Goal: Task Accomplishment & Management: Use online tool/utility

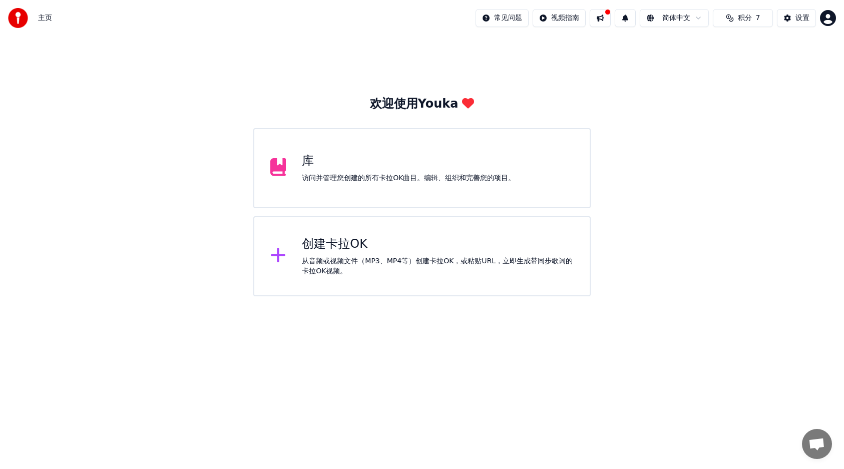
click at [346, 246] on div "创建卡拉OK" at bounding box center [438, 244] width 272 height 16
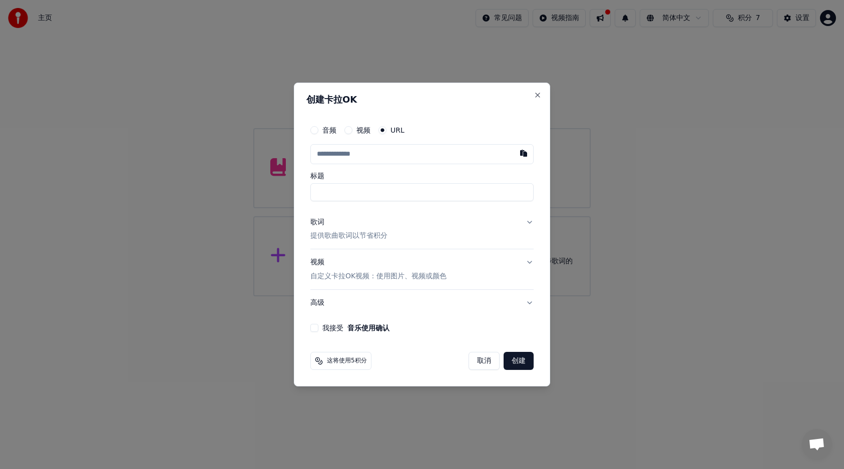
click at [421, 155] on input "text" at bounding box center [421, 154] width 223 height 20
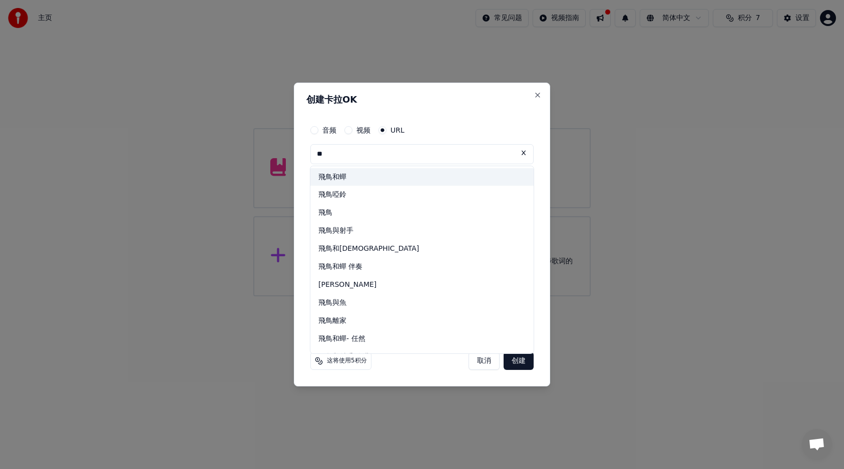
click at [351, 179] on div "飛鳥和蟬" at bounding box center [421, 177] width 223 height 18
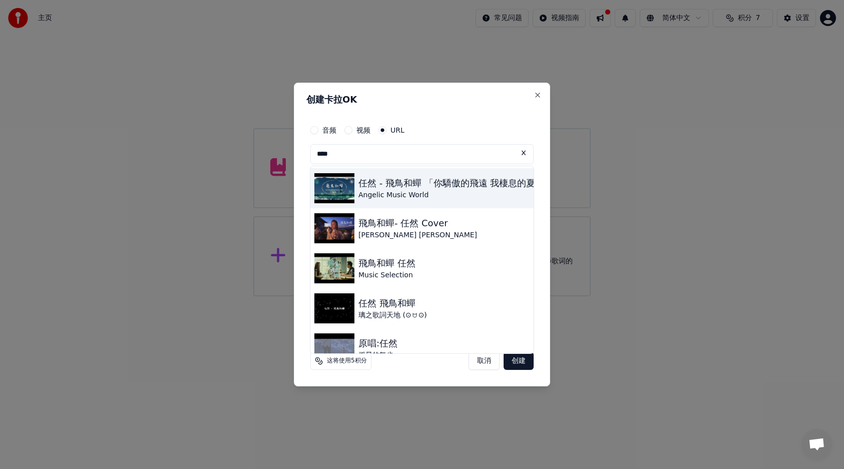
click at [408, 192] on div "Angelic Music World" at bounding box center [458, 195] width 201 height 10
type input "**********"
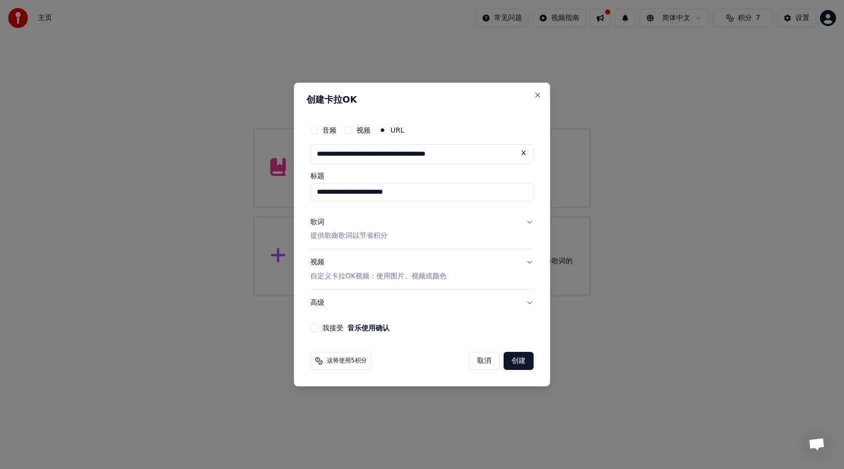
click at [529, 224] on button "歌词 提供歌曲歌词以节省积分" at bounding box center [421, 229] width 223 height 40
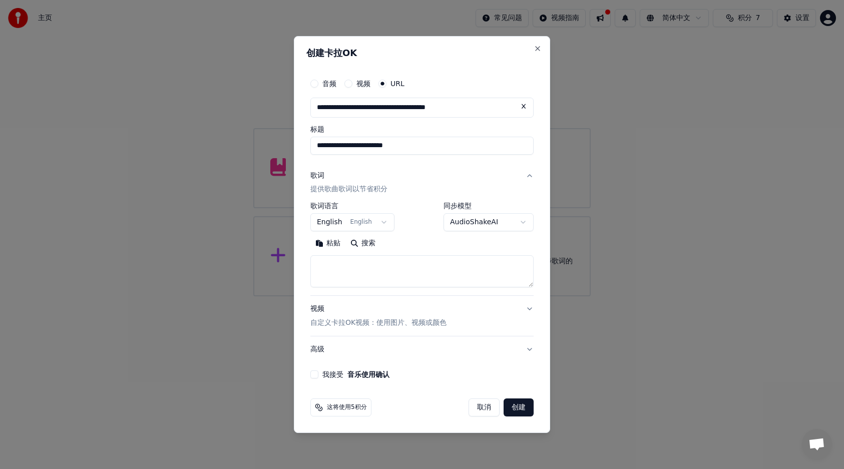
click at [325, 246] on button "粘贴" at bounding box center [327, 244] width 35 height 16
type textarea "**********"
click at [362, 246] on button "清除" at bounding box center [362, 244] width 35 height 16
click at [347, 271] on textarea at bounding box center [421, 272] width 223 height 32
click at [334, 246] on button "粘贴" at bounding box center [327, 244] width 35 height 16
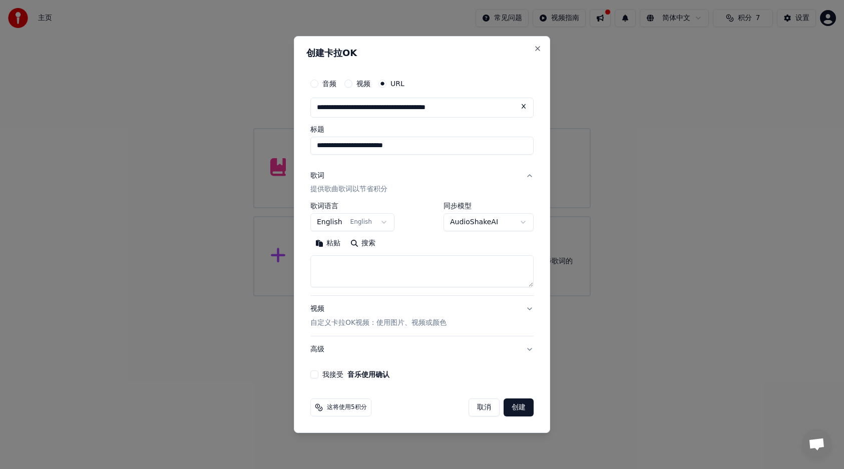
type textarea "**********"
click at [376, 217] on body "**********" at bounding box center [422, 148] width 844 height 296
click at [316, 375] on button "我接受 音乐使用确认" at bounding box center [314, 374] width 8 height 8
click at [524, 405] on button "创建" at bounding box center [519, 407] width 30 height 18
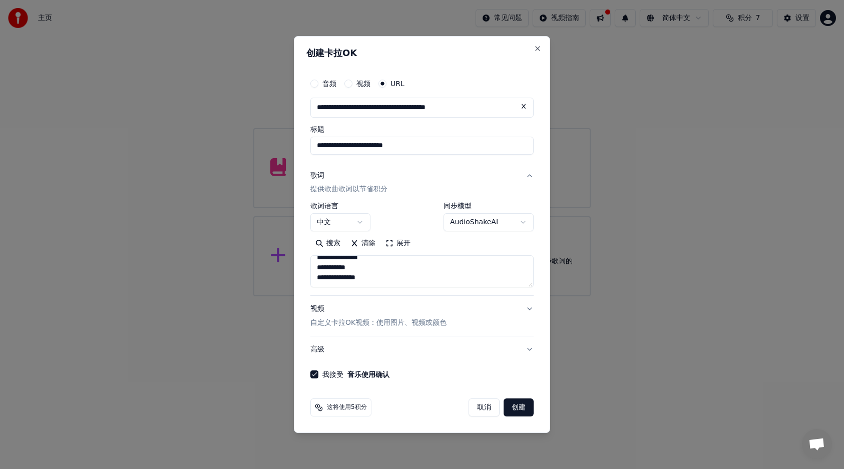
select select "**"
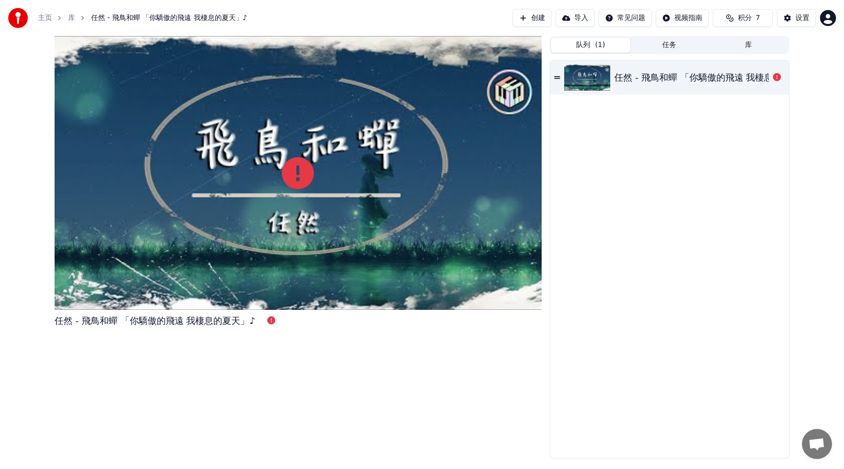
click at [599, 41] on span "( 1 )" at bounding box center [600, 45] width 10 height 10
click at [773, 75] on icon at bounding box center [777, 77] width 8 height 8
click at [777, 77] on icon at bounding box center [777, 77] width 8 height 8
click at [730, 77] on div "任然 - 飛鳥和蟬 「你驕傲的飛遠 我棲息的夏天」♪" at bounding box center [714, 78] width 201 height 14
click at [712, 79] on div "任然 - 飛鳥和蟬 「你驕傲的飛遠 我棲息的夏天」♪" at bounding box center [714, 78] width 201 height 14
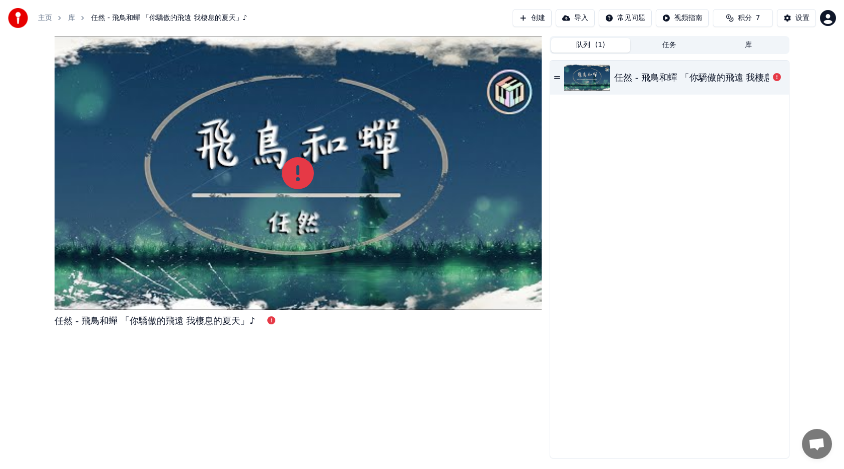
click at [668, 79] on div "任然 - 飛鳥和蟬 「你驕傲的飛遠 我棲息的夏天」♪" at bounding box center [714, 78] width 201 height 14
click at [664, 80] on div "任然 - 飛鳥和蟬 「你驕傲的飛遠 我棲息的夏天」♪" at bounding box center [714, 78] width 201 height 14
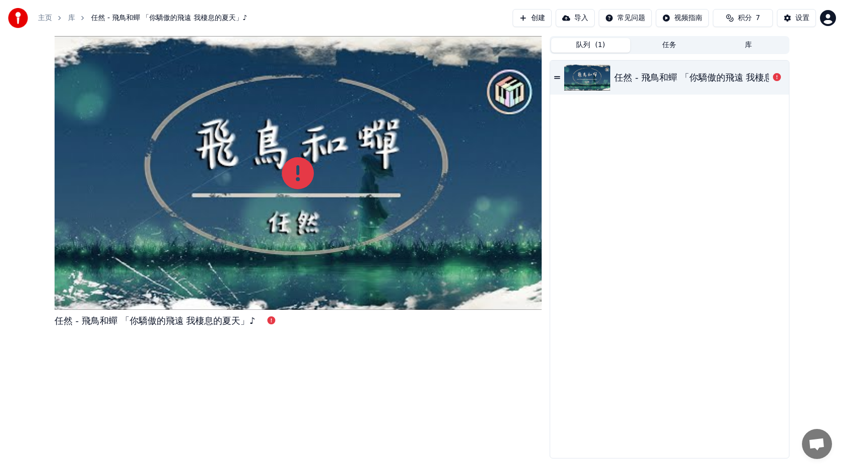
click at [664, 80] on div "任然 - 飛鳥和蟬 「你驕傲的飛遠 我棲息的夏天」♪" at bounding box center [714, 78] width 201 height 14
click at [557, 79] on icon at bounding box center [557, 77] width 6 height 7
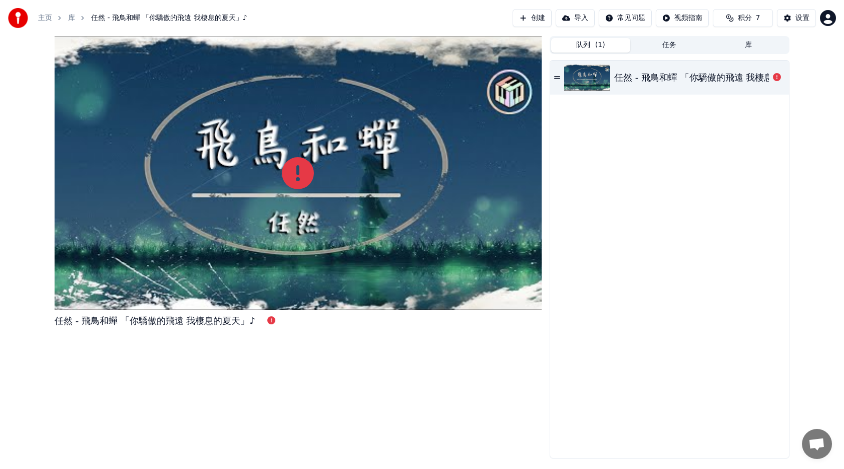
click at [555, 79] on icon at bounding box center [557, 77] width 6 height 3
click at [555, 78] on icon at bounding box center [557, 77] width 6 height 3
click at [577, 19] on button "导入" at bounding box center [575, 18] width 39 height 18
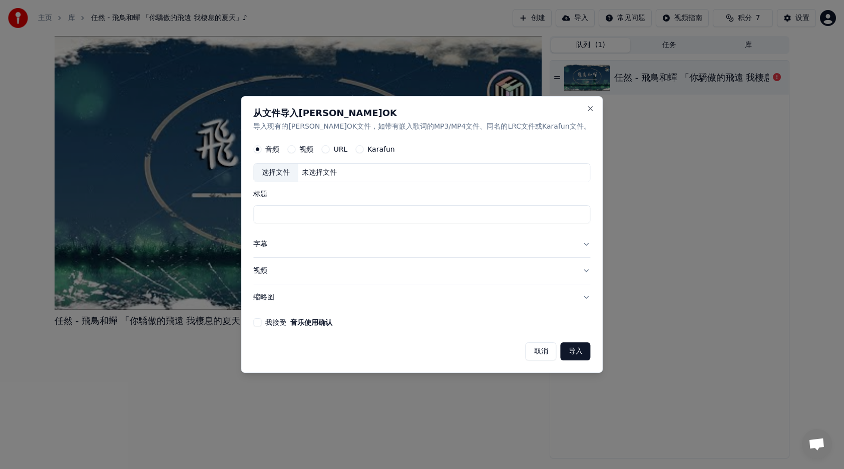
click at [347, 149] on div "URL" at bounding box center [334, 150] width 26 height 8
click at [363, 150] on button "Karafun" at bounding box center [359, 150] width 8 height 8
click at [329, 149] on button "URL" at bounding box center [325, 150] width 8 height 8
click at [355, 176] on input "text" at bounding box center [421, 173] width 337 height 20
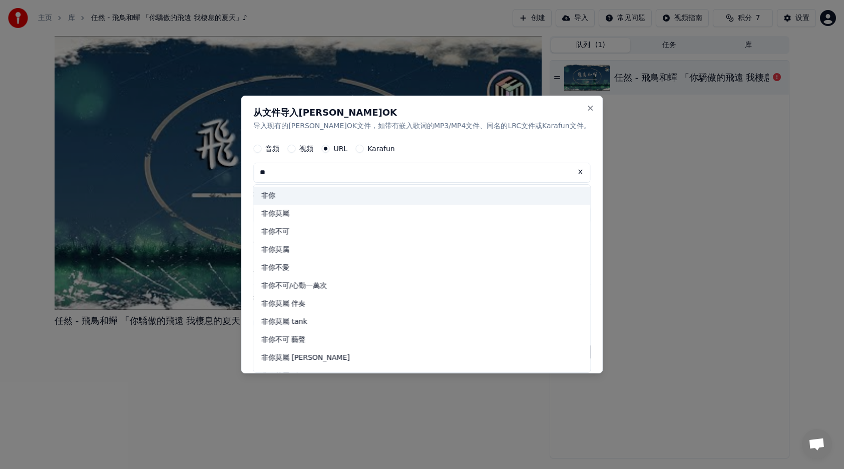
type input "*"
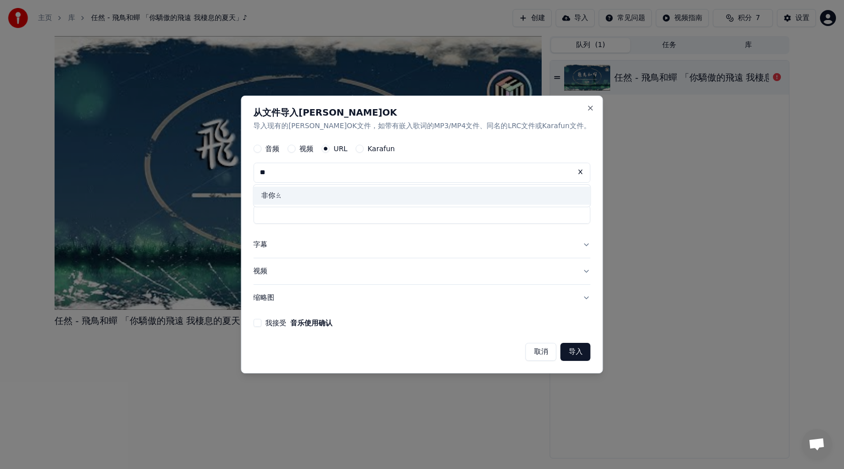
type input "*"
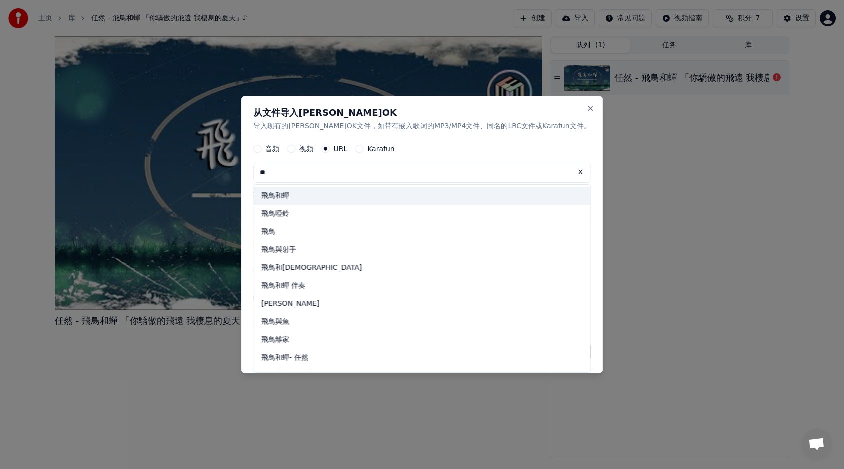
click at [304, 196] on div "飛鳥和蟬" at bounding box center [421, 196] width 337 height 18
type input "****"
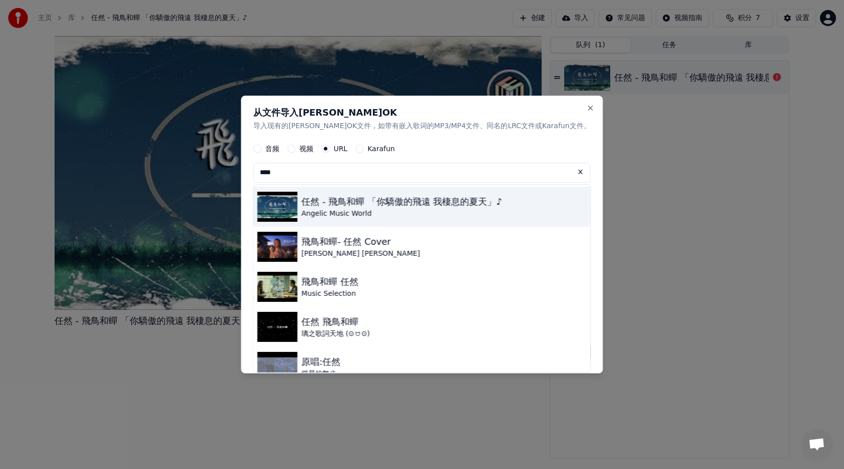
click at [390, 212] on div "Angelic Music World" at bounding box center [401, 214] width 201 height 10
type input "**********"
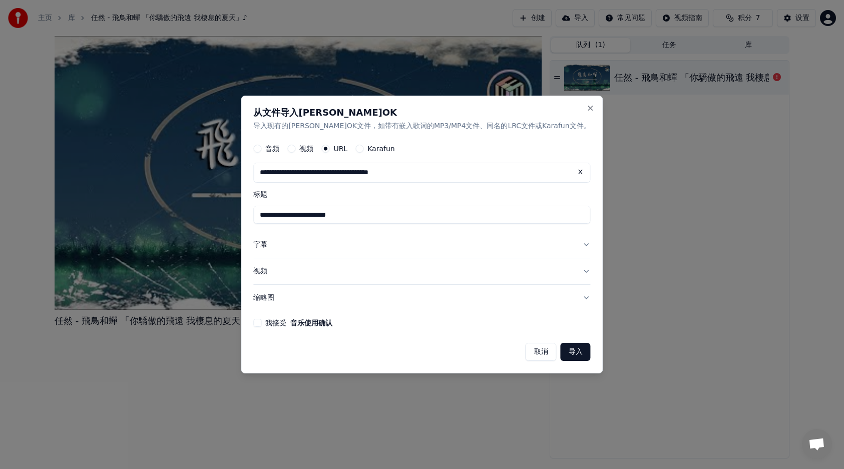
click at [557, 247] on button "字幕" at bounding box center [421, 245] width 337 height 26
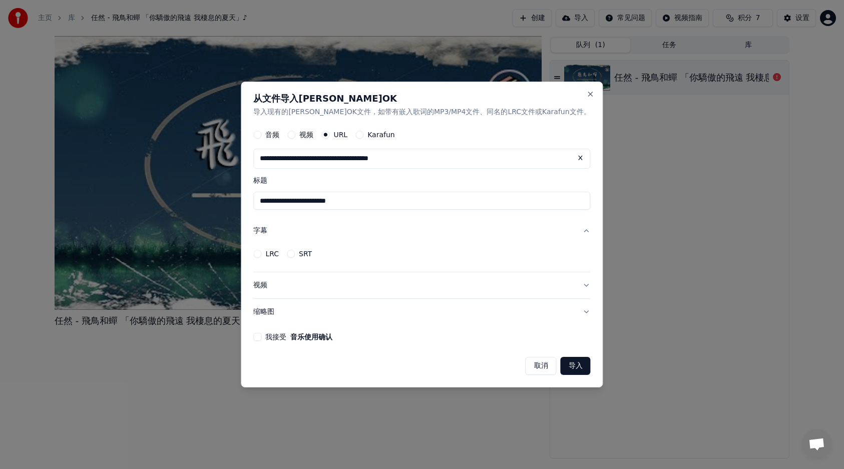
click at [261, 253] on button "LRC" at bounding box center [257, 254] width 8 height 8
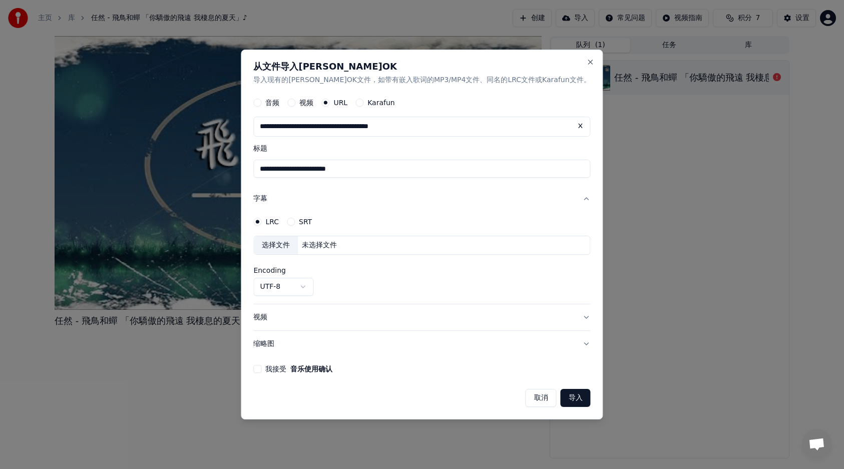
click at [261, 372] on button "我接受 音乐使用确认" at bounding box center [257, 369] width 8 height 8
click at [561, 398] on button "导入" at bounding box center [576, 398] width 30 height 18
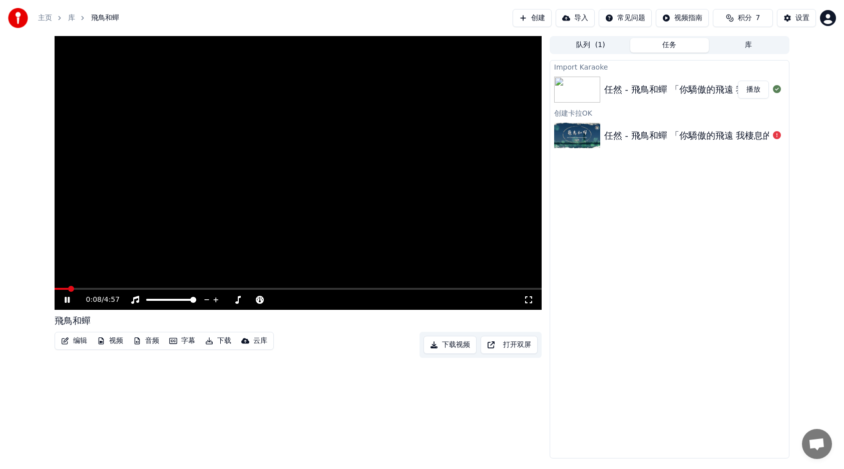
click at [101, 288] on span at bounding box center [298, 289] width 487 height 2
click at [160, 289] on span at bounding box center [298, 289] width 487 height 2
click at [195, 286] on video at bounding box center [298, 173] width 487 height 274
click at [203, 289] on span at bounding box center [298, 289] width 487 height 2
click at [761, 87] on button "播放" at bounding box center [753, 90] width 31 height 18
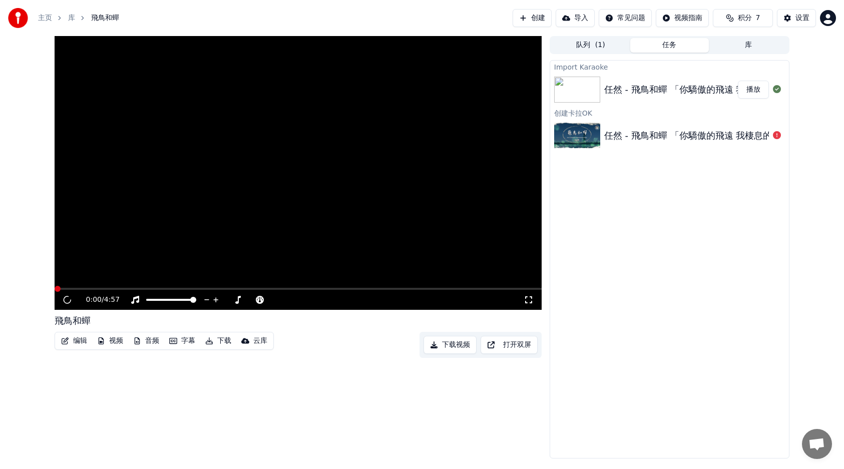
click at [754, 91] on button "播放" at bounding box center [753, 90] width 31 height 18
click at [753, 91] on button "播放" at bounding box center [753, 90] width 31 height 18
click at [145, 345] on button "音频" at bounding box center [146, 341] width 34 height 14
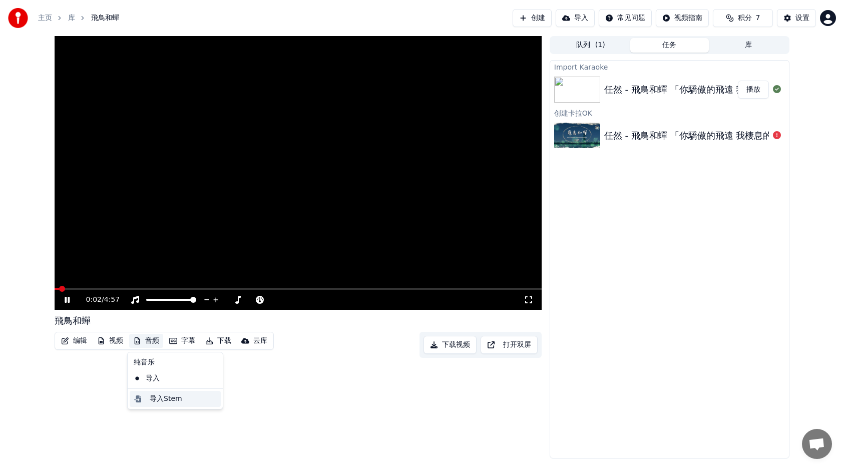
click at [172, 398] on div "导入Stem" at bounding box center [166, 399] width 33 height 10
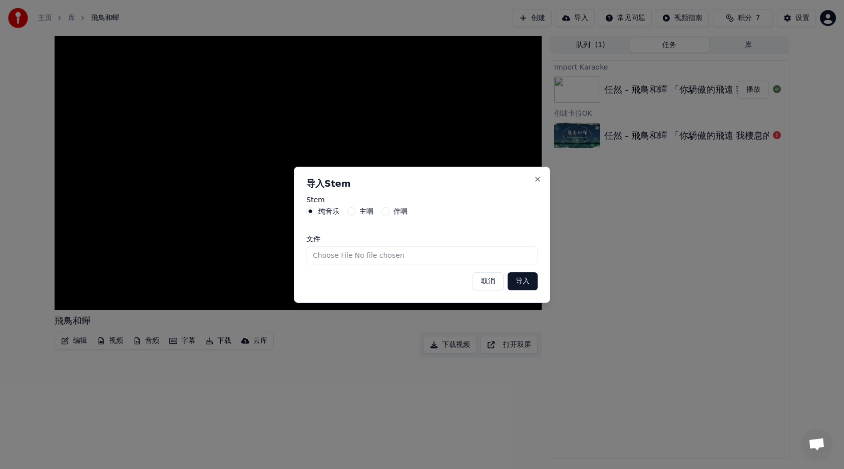
click at [385, 212] on button "伴唱" at bounding box center [385, 211] width 8 height 8
click at [530, 280] on button "导入" at bounding box center [523, 281] width 30 height 18
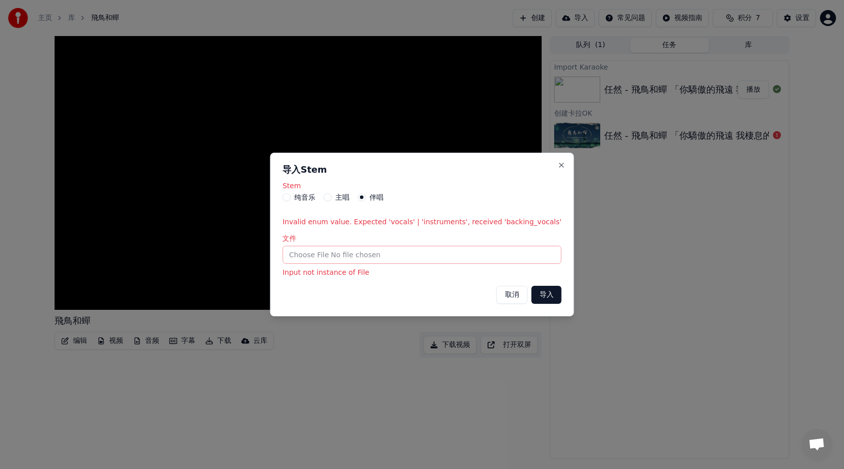
click at [502, 294] on button "取消" at bounding box center [512, 295] width 31 height 18
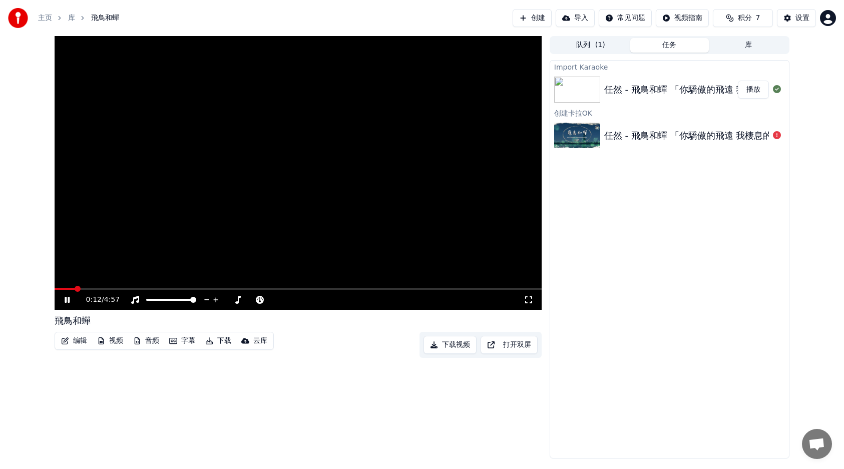
click at [579, 20] on button "导入" at bounding box center [575, 18] width 39 height 18
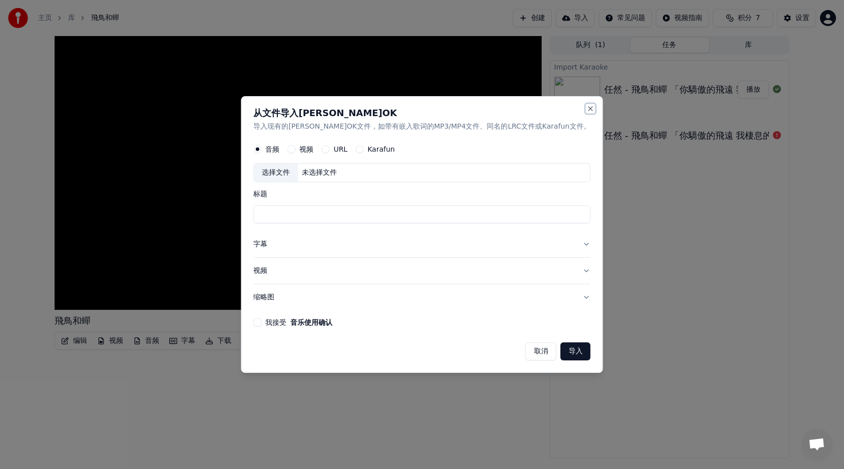
click at [587, 112] on button "Close" at bounding box center [591, 109] width 8 height 8
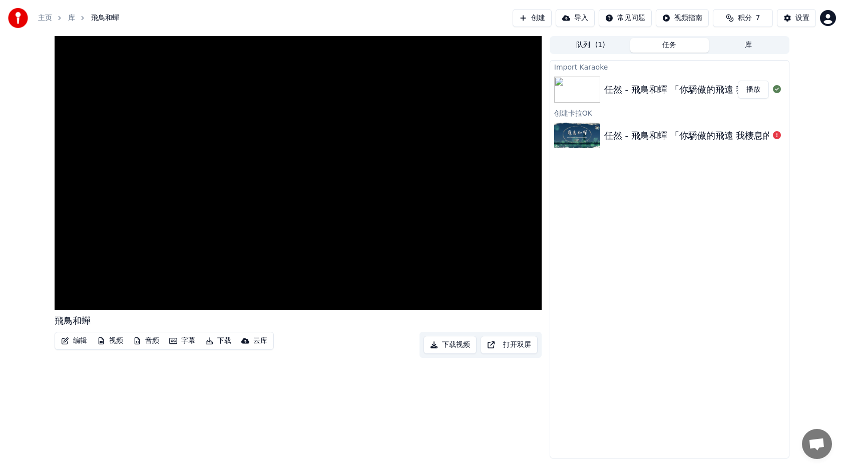
click at [528, 17] on button "创建" at bounding box center [532, 18] width 39 height 18
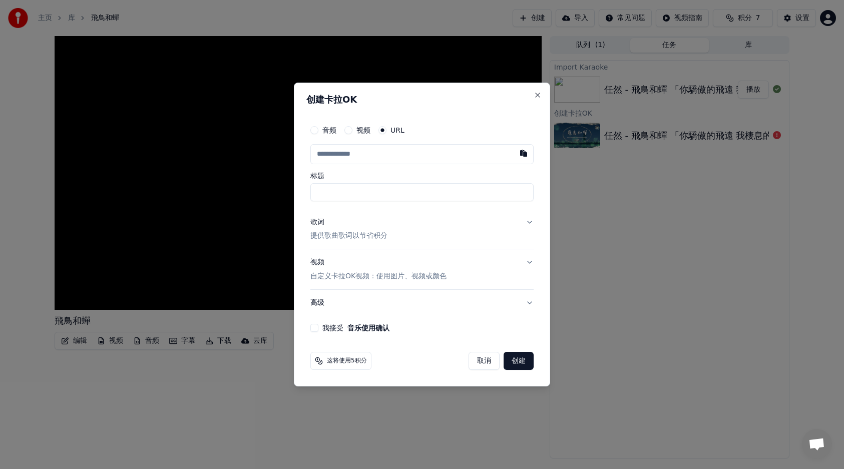
click at [314, 129] on button "音频" at bounding box center [314, 130] width 8 height 8
click at [381, 128] on button "URL" at bounding box center [382, 131] width 8 height 8
click at [417, 155] on input "text" at bounding box center [421, 154] width 223 height 20
click at [535, 94] on button "Close" at bounding box center [538, 95] width 8 height 8
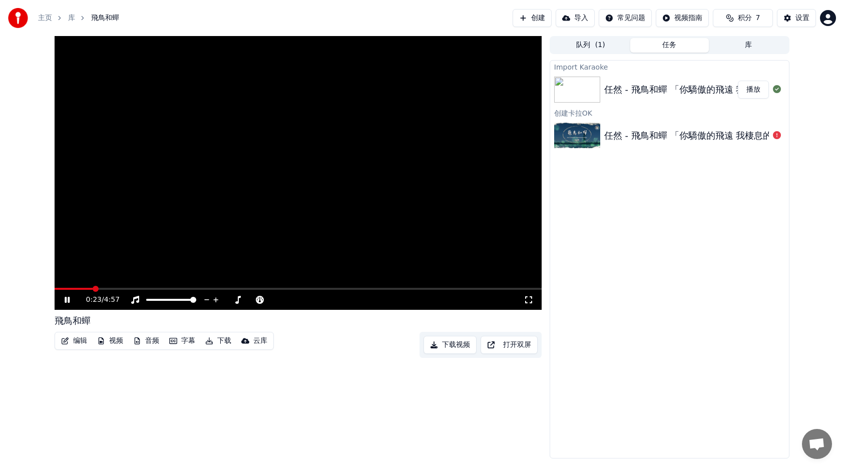
click at [573, 13] on button "导入" at bounding box center [575, 18] width 39 height 18
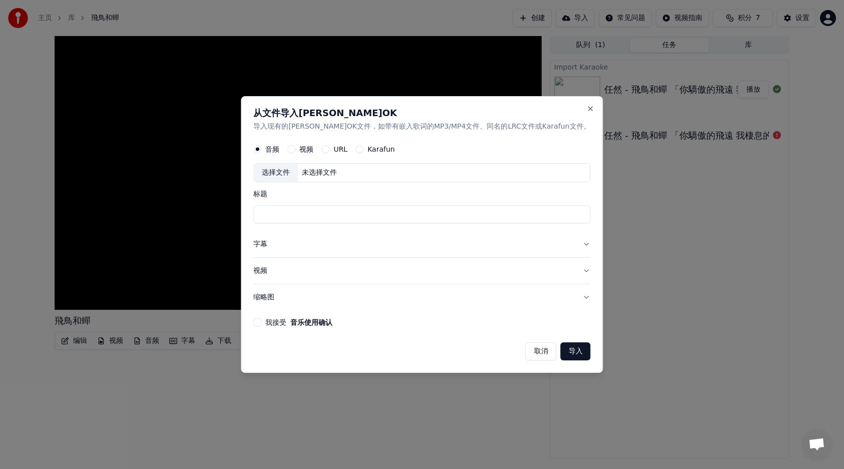
click at [329, 149] on button "URL" at bounding box center [325, 150] width 8 height 8
click at [526, 352] on button "取消" at bounding box center [541, 352] width 31 height 18
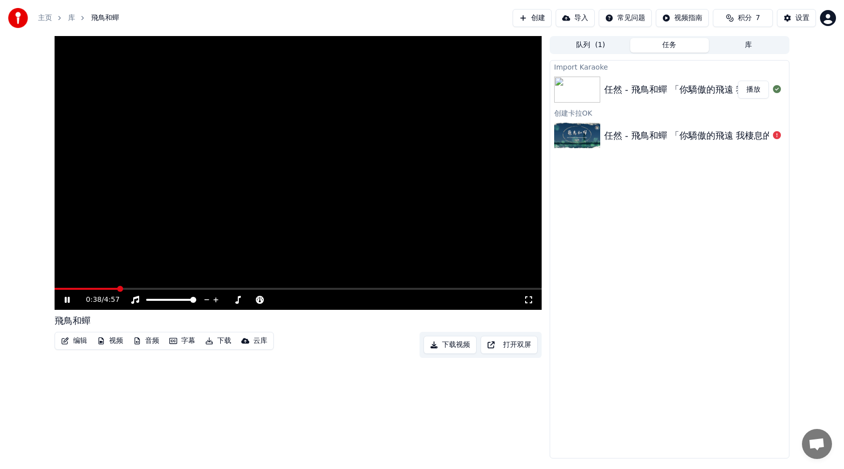
click at [143, 339] on button "音频" at bounding box center [146, 341] width 34 height 14
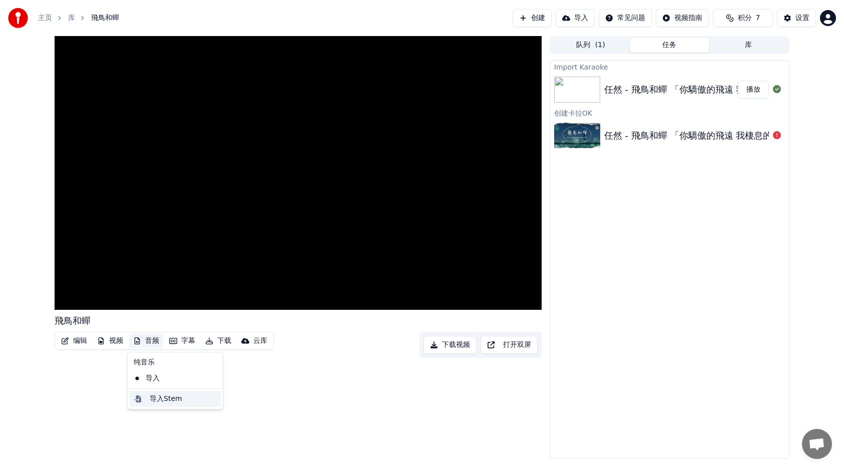
click at [163, 401] on div "导入Stem" at bounding box center [166, 399] width 33 height 10
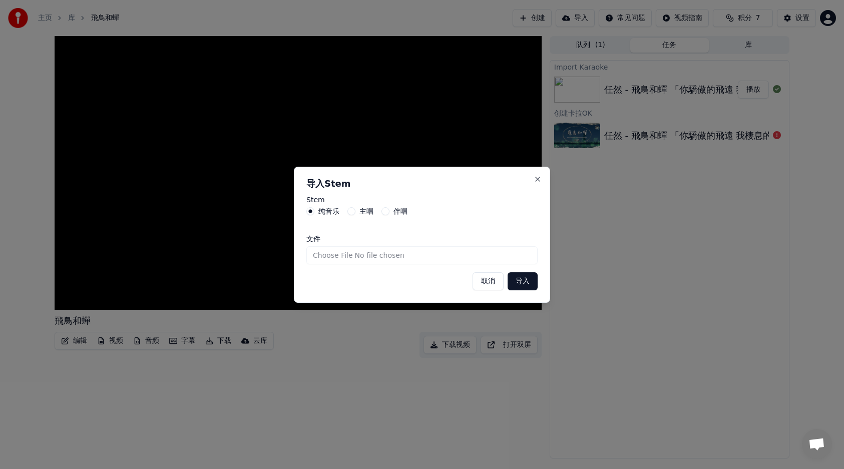
click at [384, 212] on button "伴唱" at bounding box center [385, 211] width 8 height 8
click at [521, 283] on button "导入" at bounding box center [523, 281] width 30 height 18
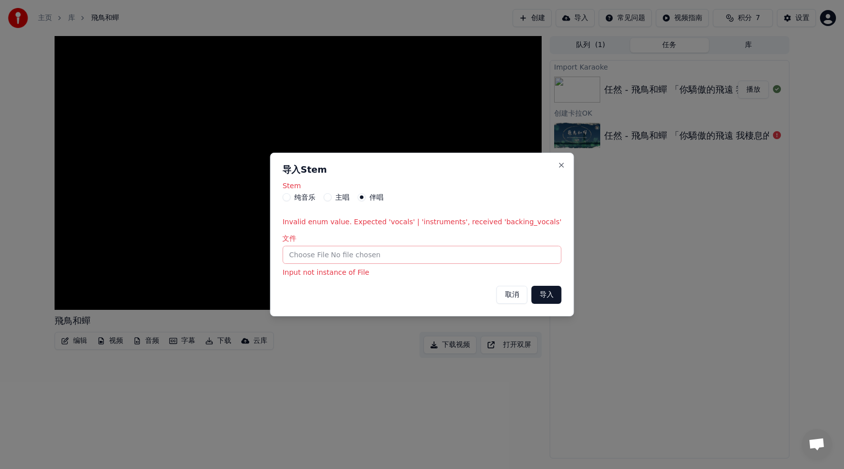
click at [507, 290] on button "取消" at bounding box center [512, 295] width 31 height 18
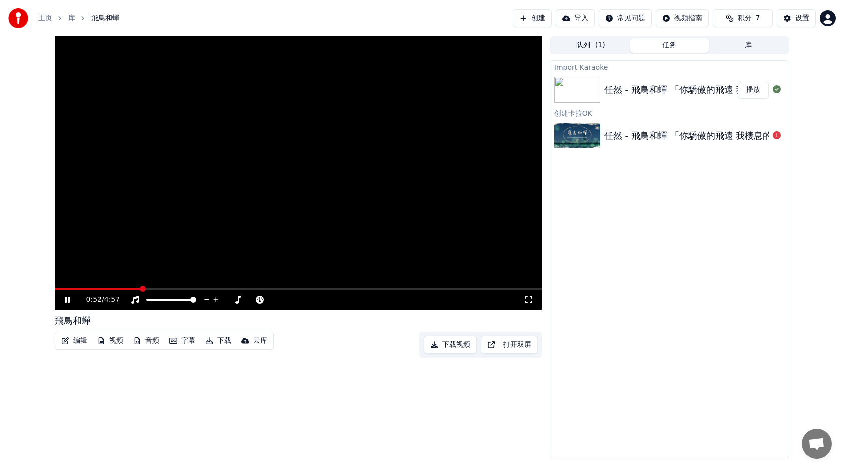
click at [532, 15] on button "创建" at bounding box center [532, 18] width 39 height 18
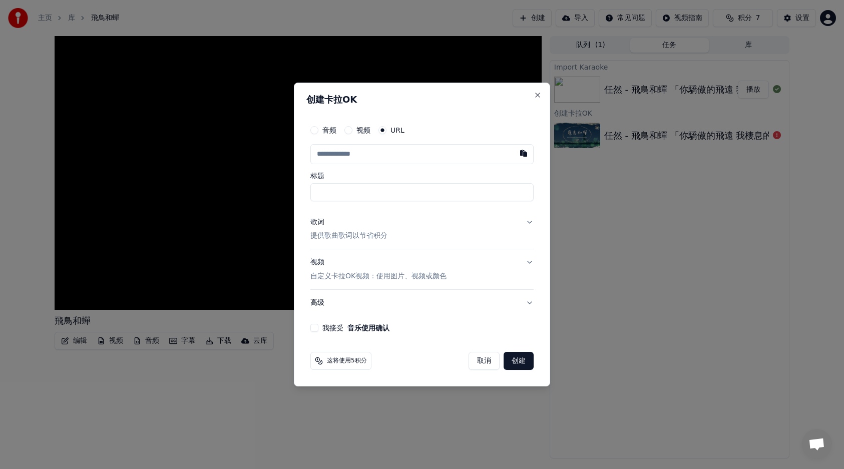
click at [314, 131] on button "音频" at bounding box center [314, 130] width 8 height 8
click at [381, 133] on button "URL" at bounding box center [382, 131] width 8 height 8
click at [402, 153] on input "text" at bounding box center [421, 154] width 223 height 20
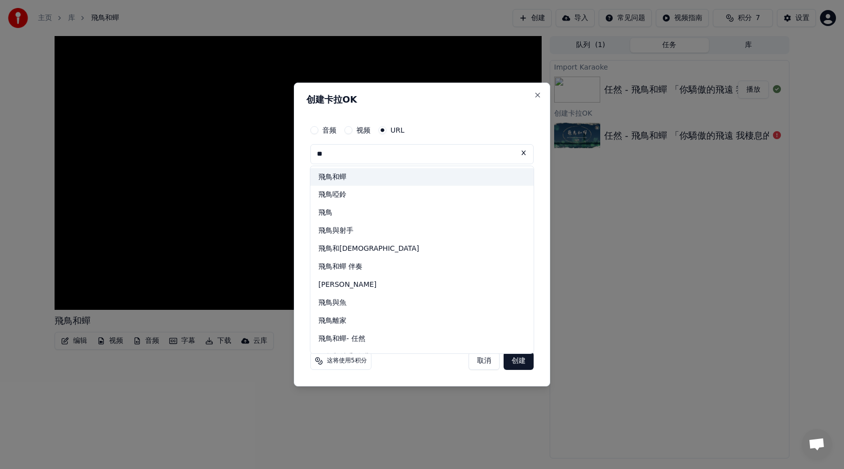
drag, startPoint x: 357, startPoint y: 178, endPoint x: 374, endPoint y: 171, distance: 18.4
click at [491, 367] on button "取消" at bounding box center [484, 361] width 31 height 18
type input "**"
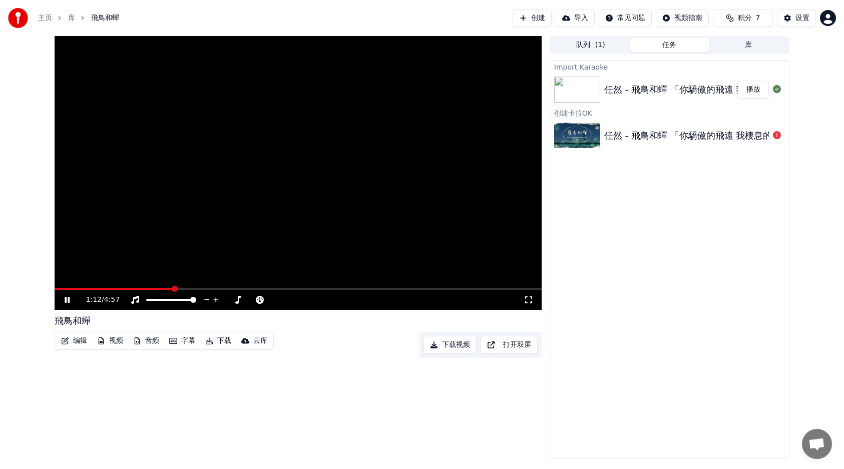
drag, startPoint x: 772, startPoint y: 91, endPoint x: 778, endPoint y: 91, distance: 6.0
click at [778, 91] on icon at bounding box center [777, 89] width 8 height 8
drag, startPoint x: 670, startPoint y: 95, endPoint x: 657, endPoint y: 95, distance: 12.5
click at [669, 95] on div "任然 - 飛鳥和蟬 「你驕傲的飛遠 我棲息的夏天」♪" at bounding box center [704, 90] width 201 height 14
click at [583, 42] on button "队列 ( 1 )" at bounding box center [590, 45] width 79 height 15
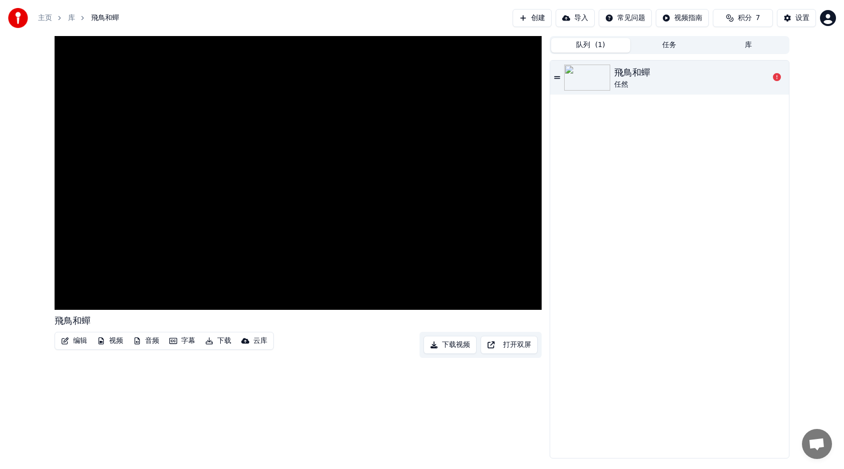
click at [559, 77] on icon at bounding box center [557, 77] width 6 height 7
click at [557, 79] on icon at bounding box center [557, 77] width 6 height 7
click at [556, 79] on icon at bounding box center [557, 77] width 6 height 7
click at [219, 341] on button "下载" at bounding box center [218, 341] width 34 height 14
click at [380, 363] on div "飛鳥和蟬 编辑 视频 音频 字幕 下载 云库 下载视频 打开双屏" at bounding box center [298, 247] width 487 height 422
